Goal: Transaction & Acquisition: Purchase product/service

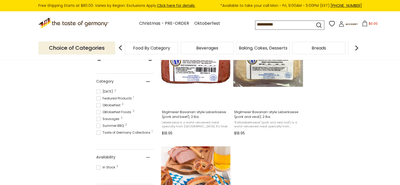
scroll to position [88, 0]
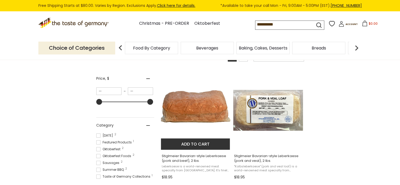
click at [185, 144] on button "Add to cart" at bounding box center [195, 143] width 69 height 11
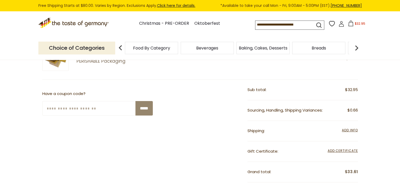
scroll to position [132, 0]
